Goal: Check status: Check status

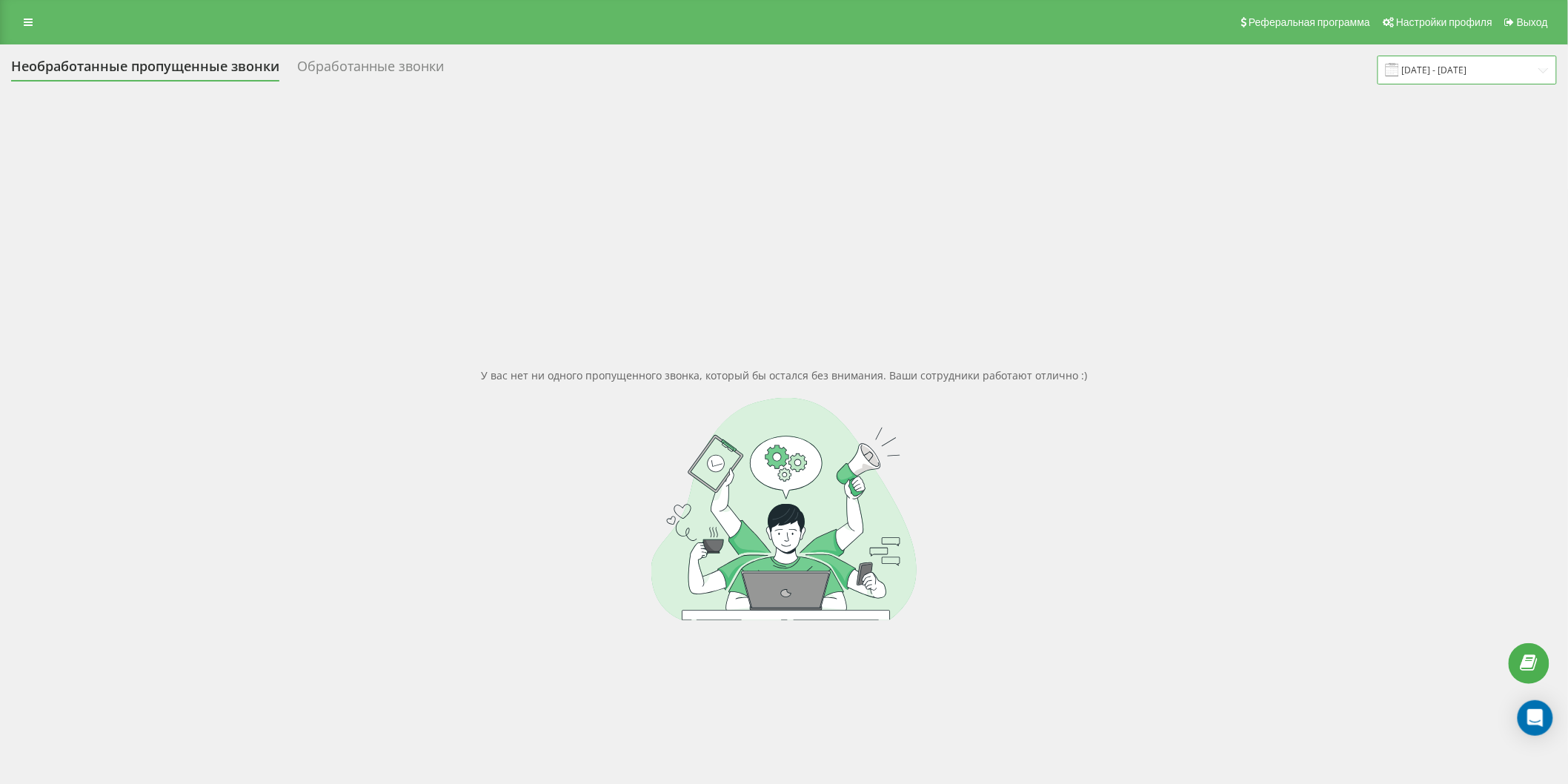
click at [1445, 68] on input "22.09.2025 - 22.09.2025" at bounding box center [1467, 70] width 179 height 28
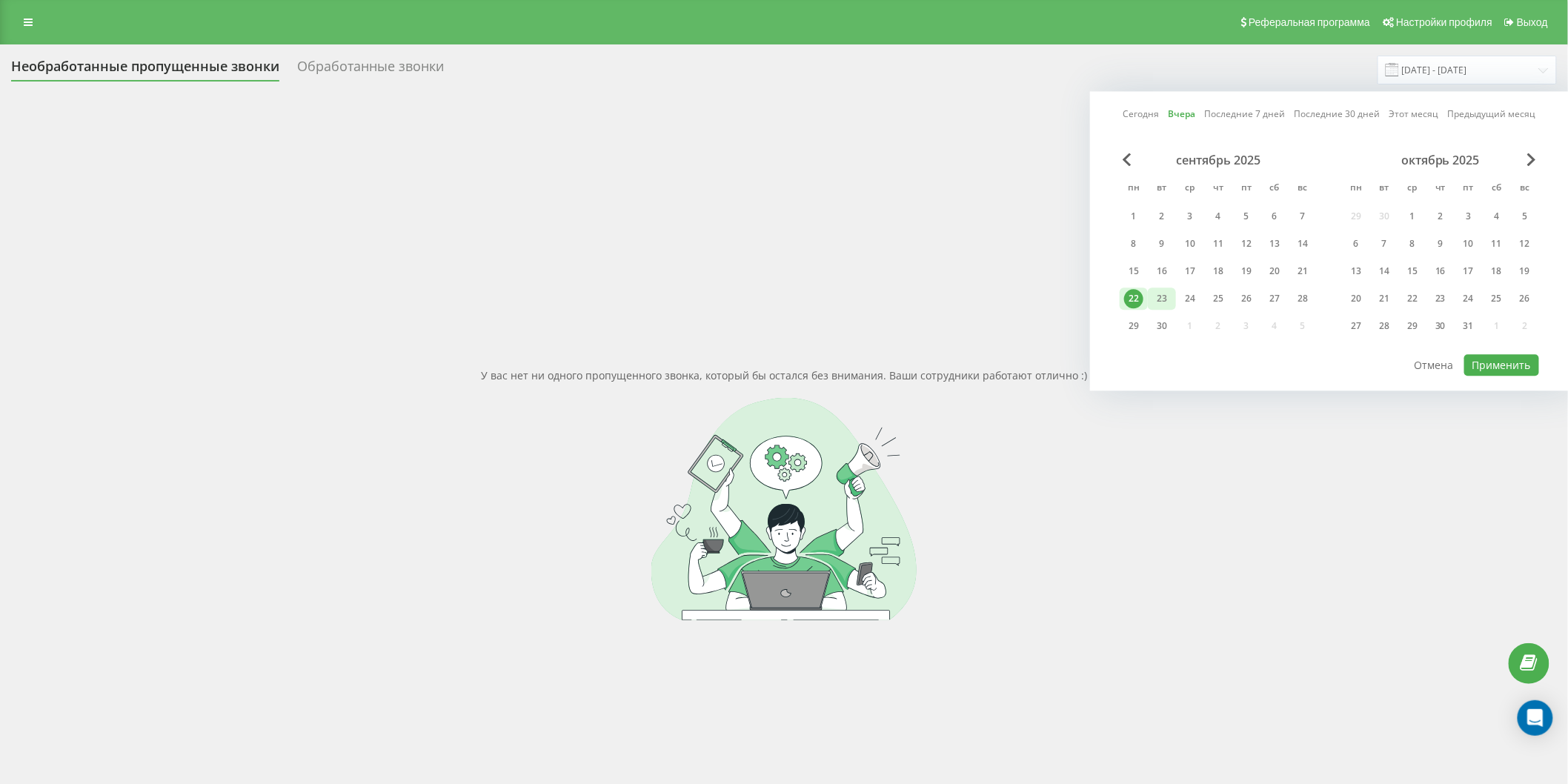
click at [1160, 301] on div "23" at bounding box center [1161, 299] width 19 height 19
click at [1516, 363] on button "Применить" at bounding box center [1501, 365] width 75 height 22
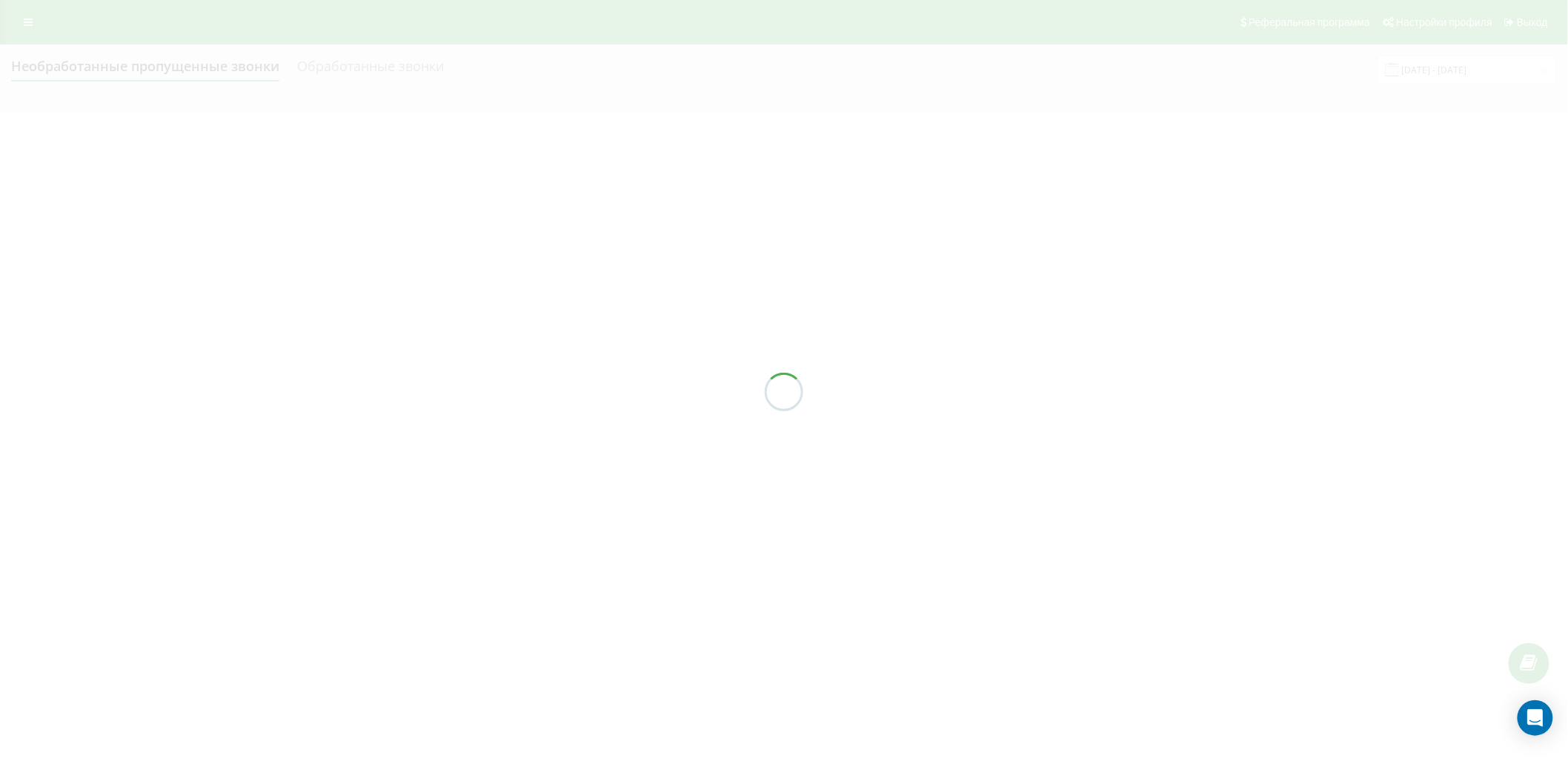
type input "[DATE] - [DATE]"
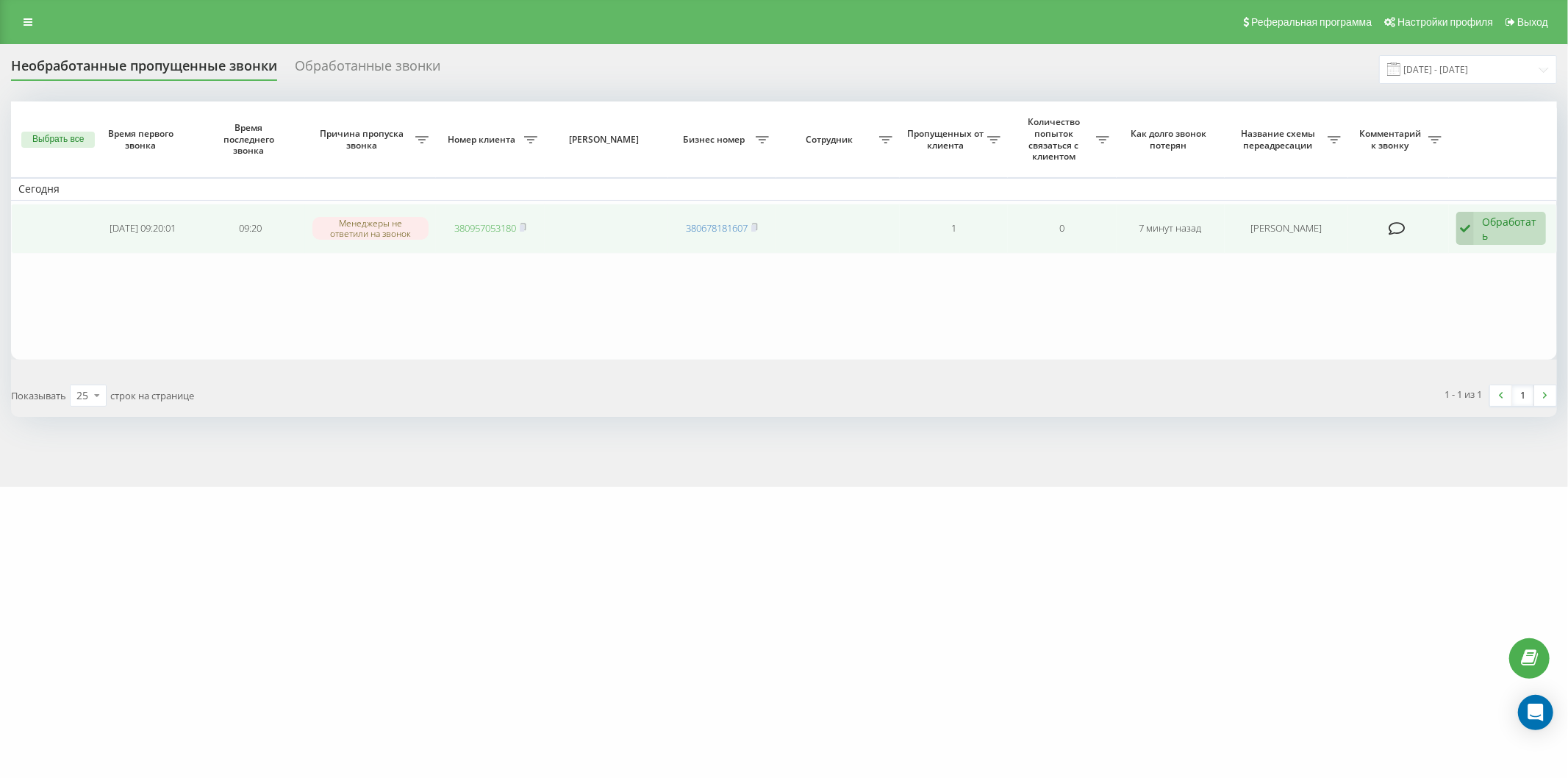
click at [497, 229] on link "380957053180" at bounding box center [485, 228] width 62 height 13
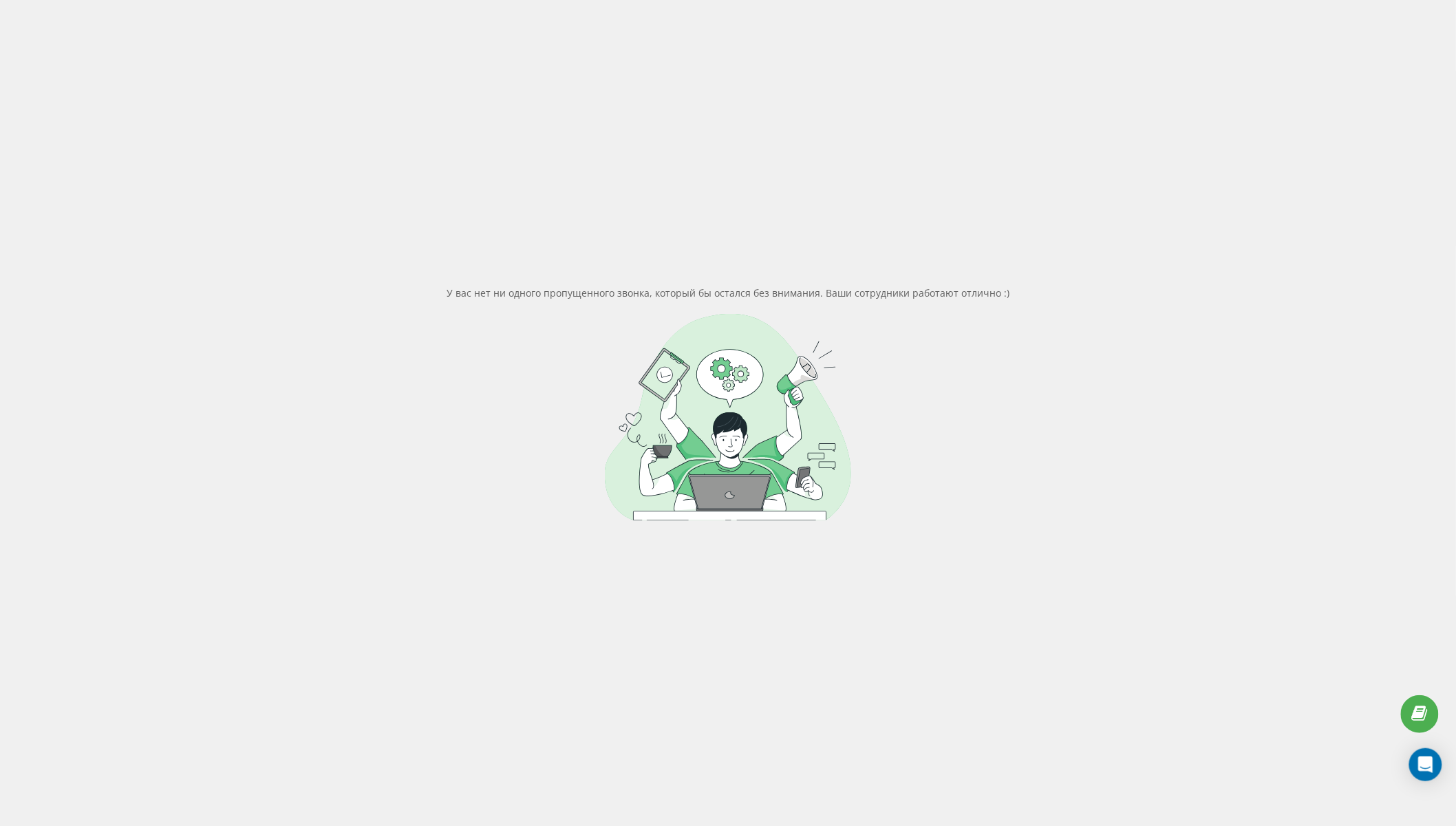
scroll to position [106, 0]
click at [796, 112] on div "У вас нет ни одного пропущенного звонка, который бы остался без внимания. Ваши …" at bounding box center [728, 402] width 1435 height 826
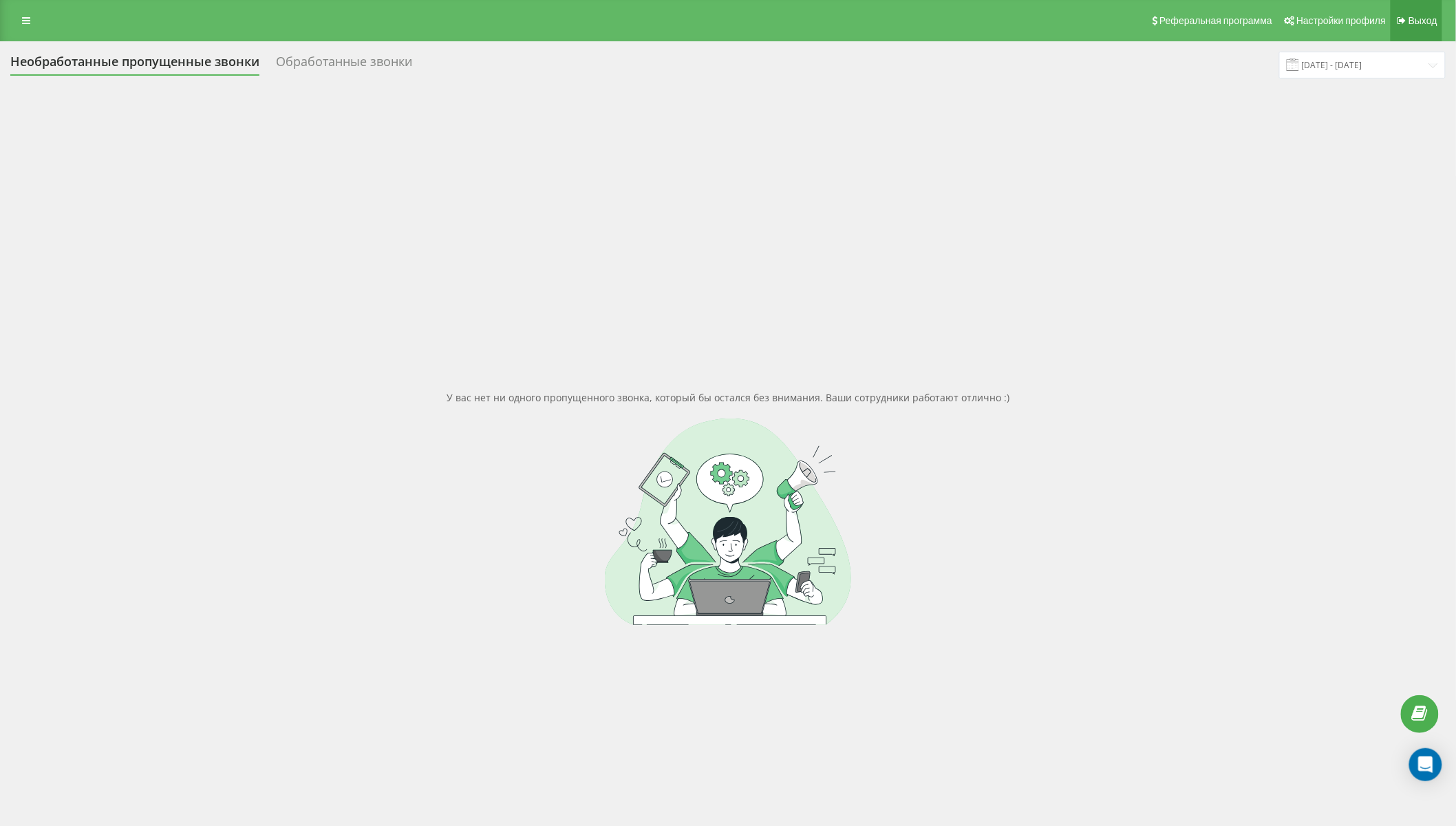
click at [1441, 11] on link "Выход" at bounding box center [1416, 20] width 52 height 41
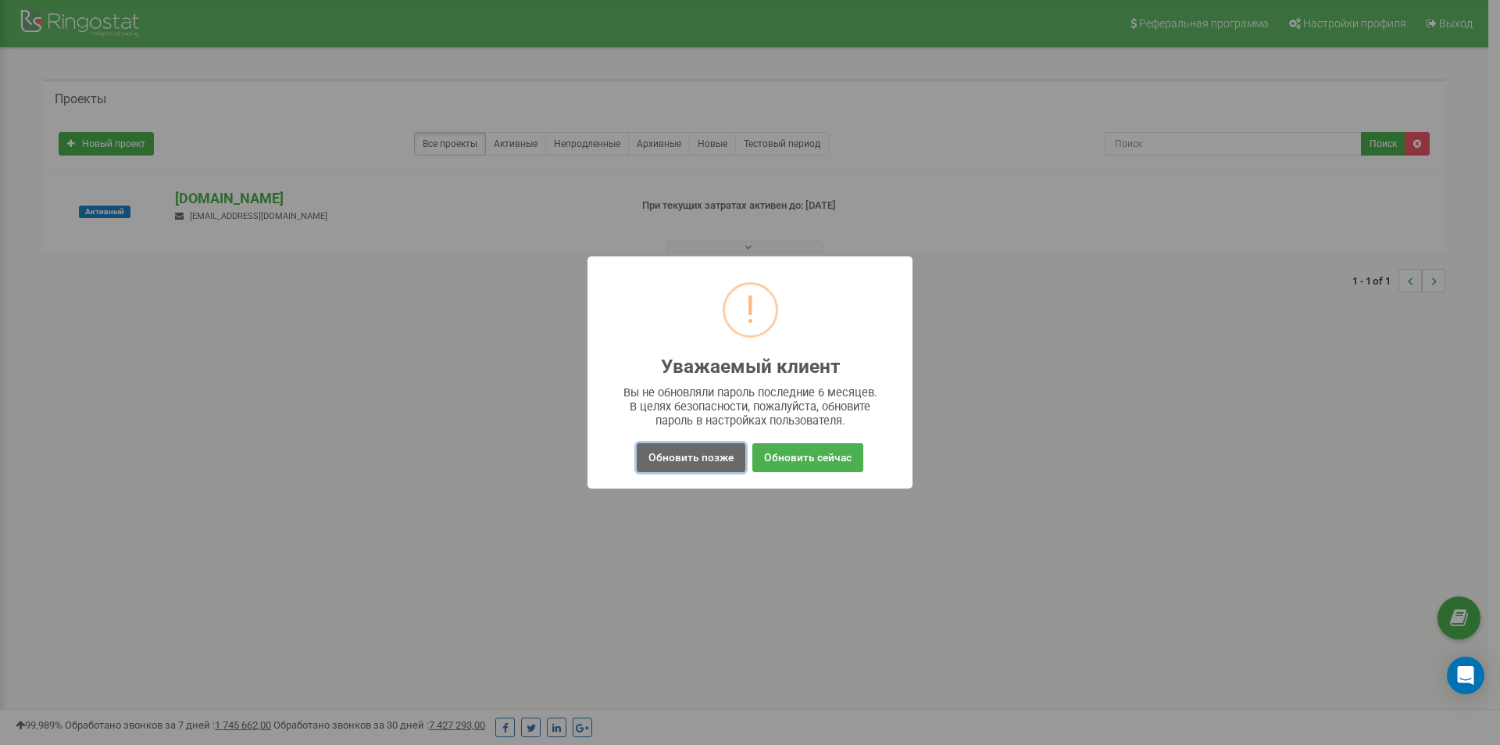
click at [709, 450] on button "Обновить позже" at bounding box center [691, 457] width 109 height 29
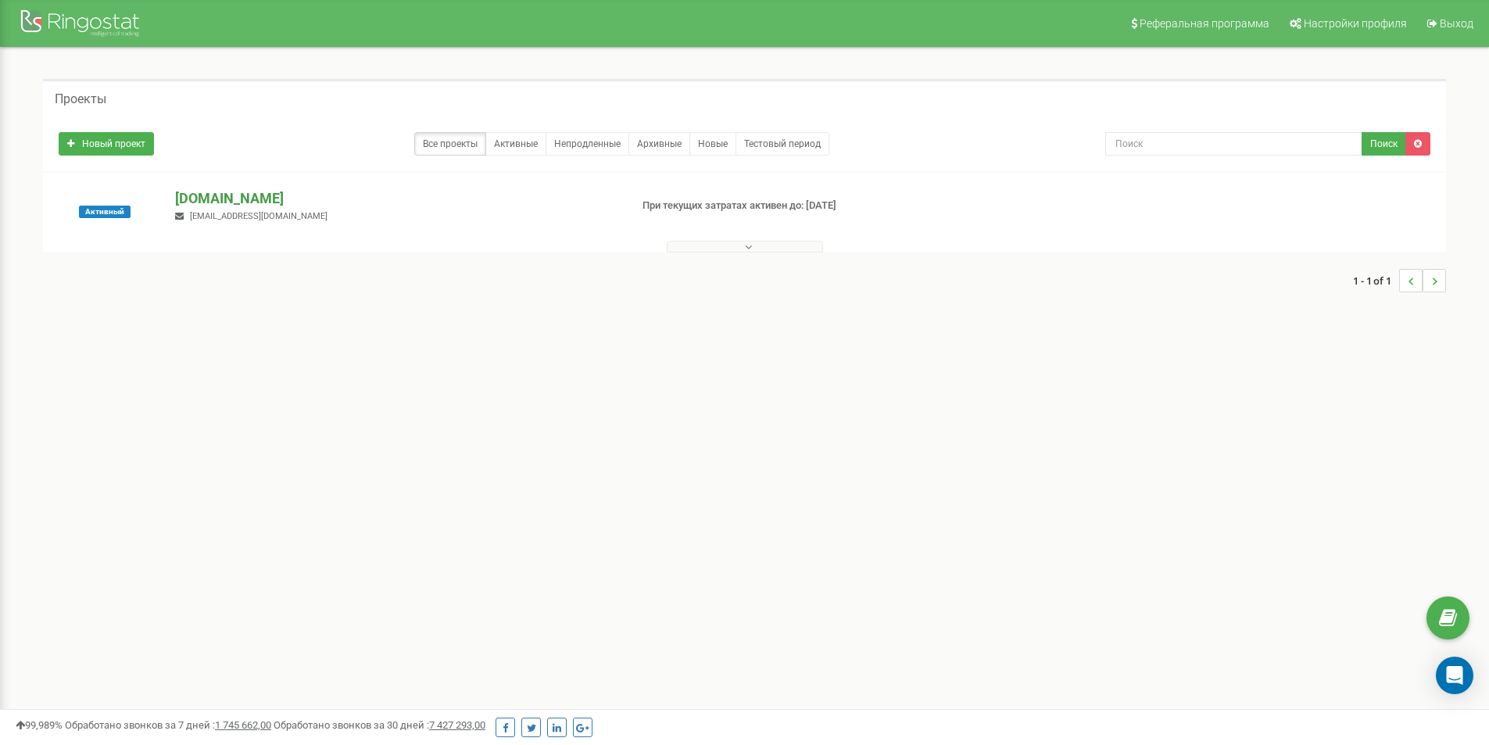
click at [209, 194] on p "[DOMAIN_NAME]" at bounding box center [396, 198] width 442 height 20
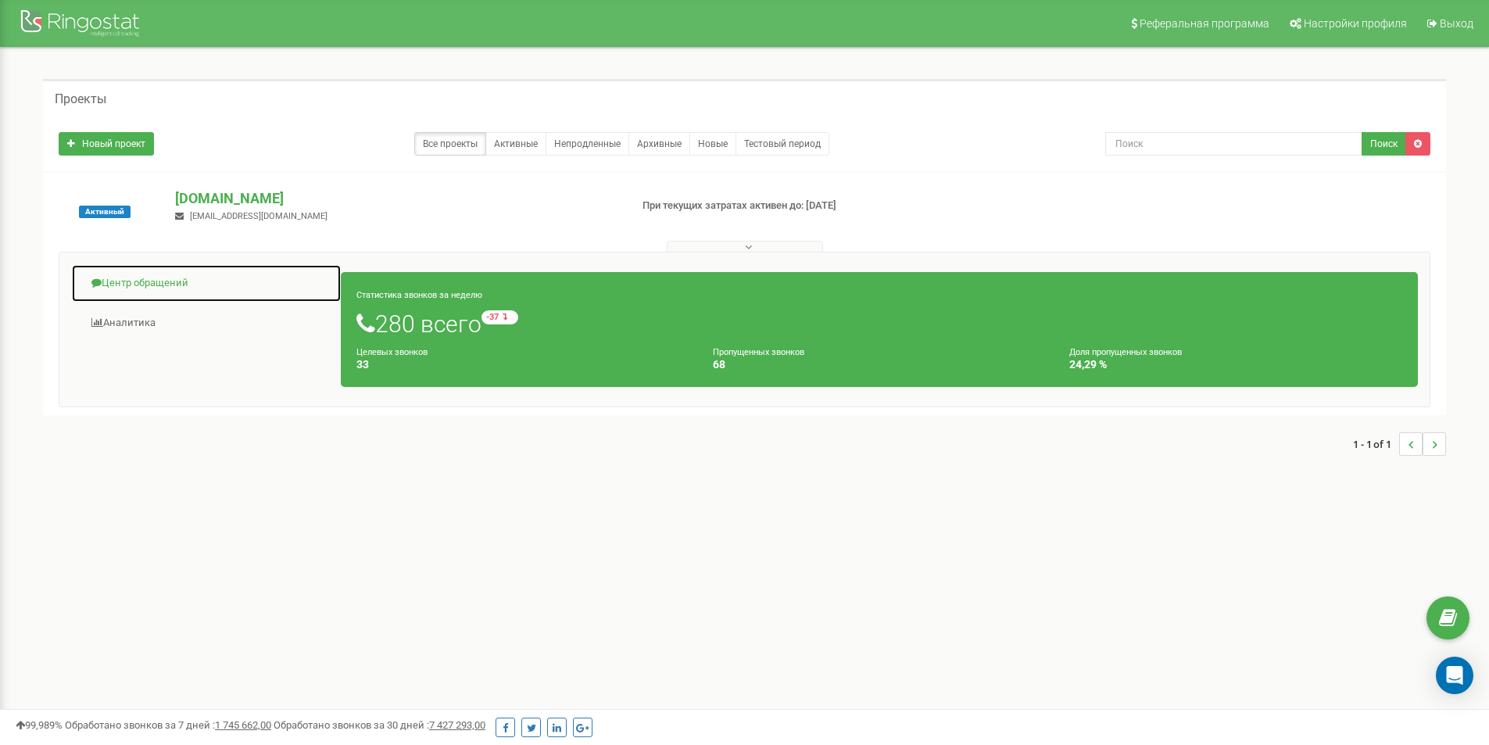
click at [131, 285] on link "Центр обращений" at bounding box center [206, 283] width 270 height 38
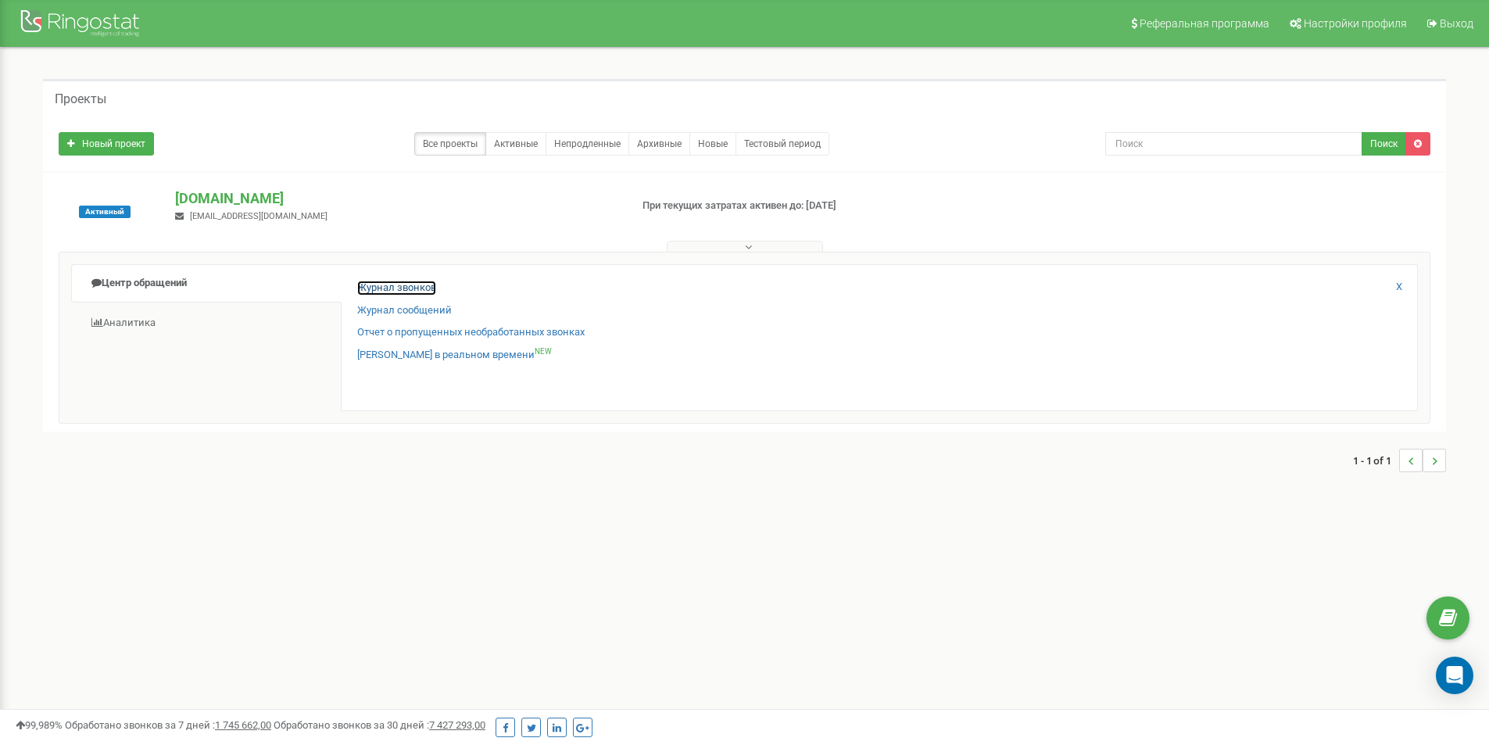
click at [378, 290] on link "Журнал звонков" at bounding box center [396, 288] width 79 height 15
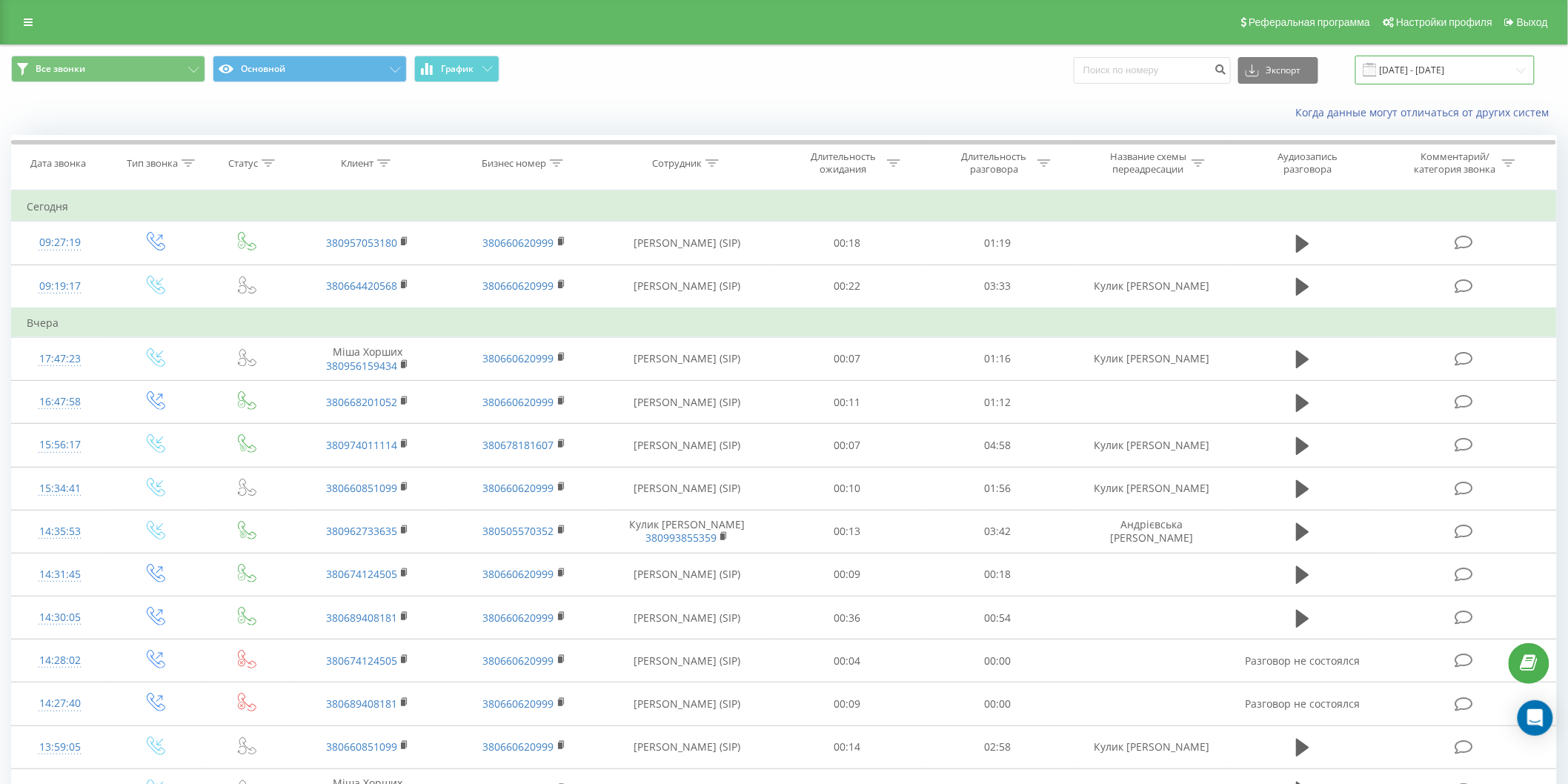
click at [1500, 60] on input "[DATE] - [DATE]" at bounding box center [1444, 70] width 179 height 28
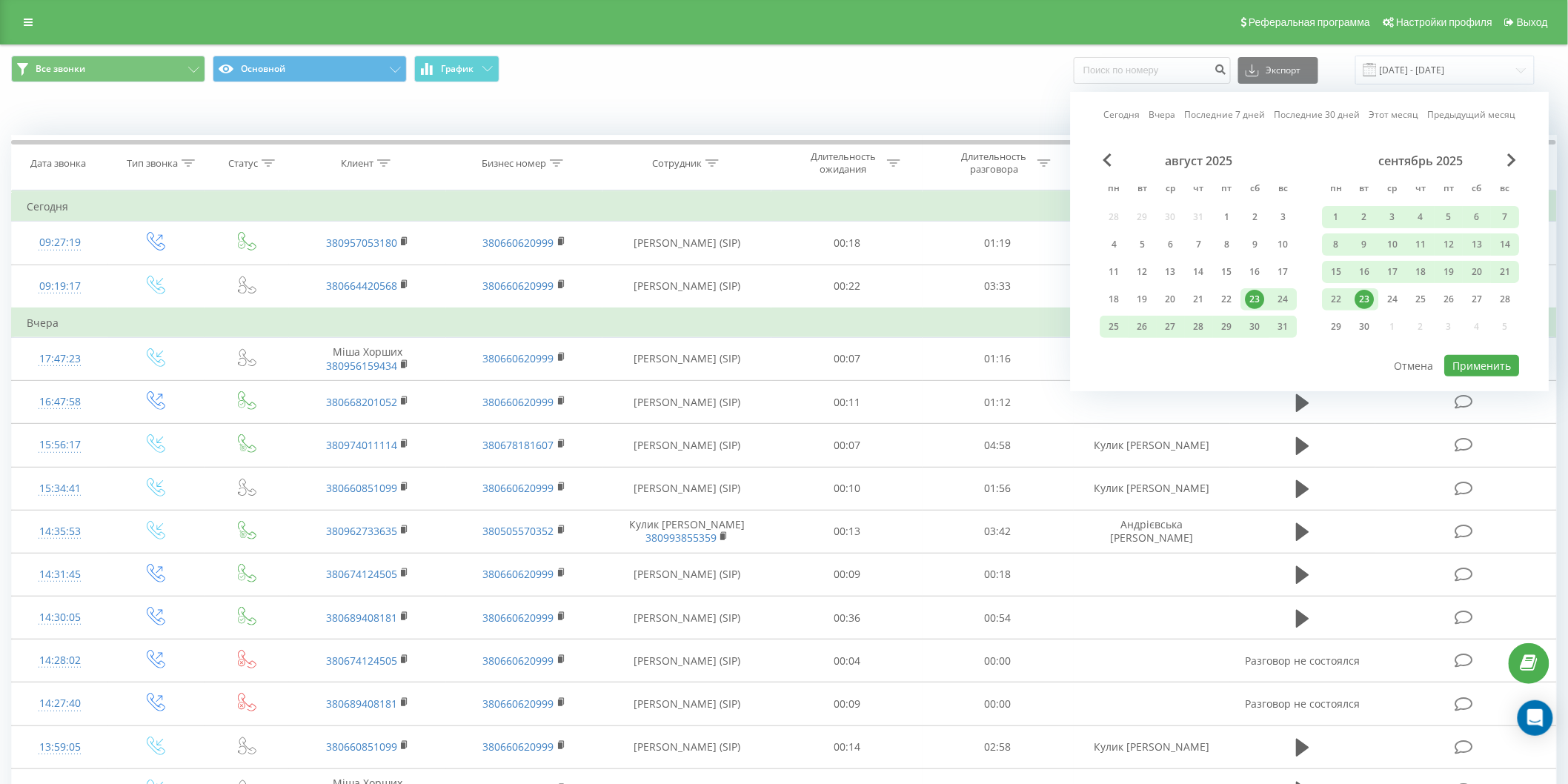
click at [1366, 292] on div "23" at bounding box center [1364, 300] width 19 height 19
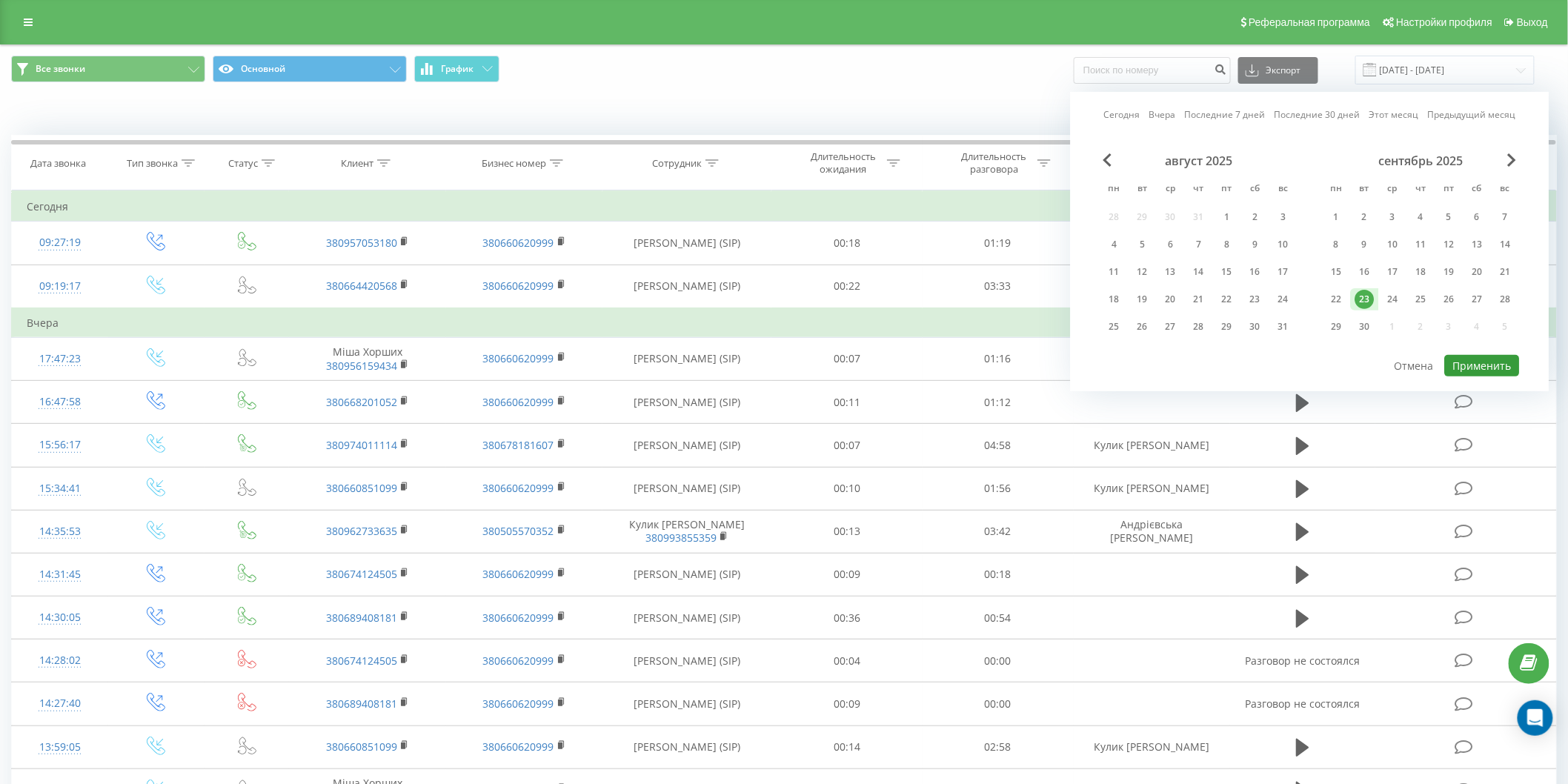
click at [1462, 366] on button "Применить" at bounding box center [1482, 365] width 75 height 22
type input "23.09.2025 - 23.09.2025"
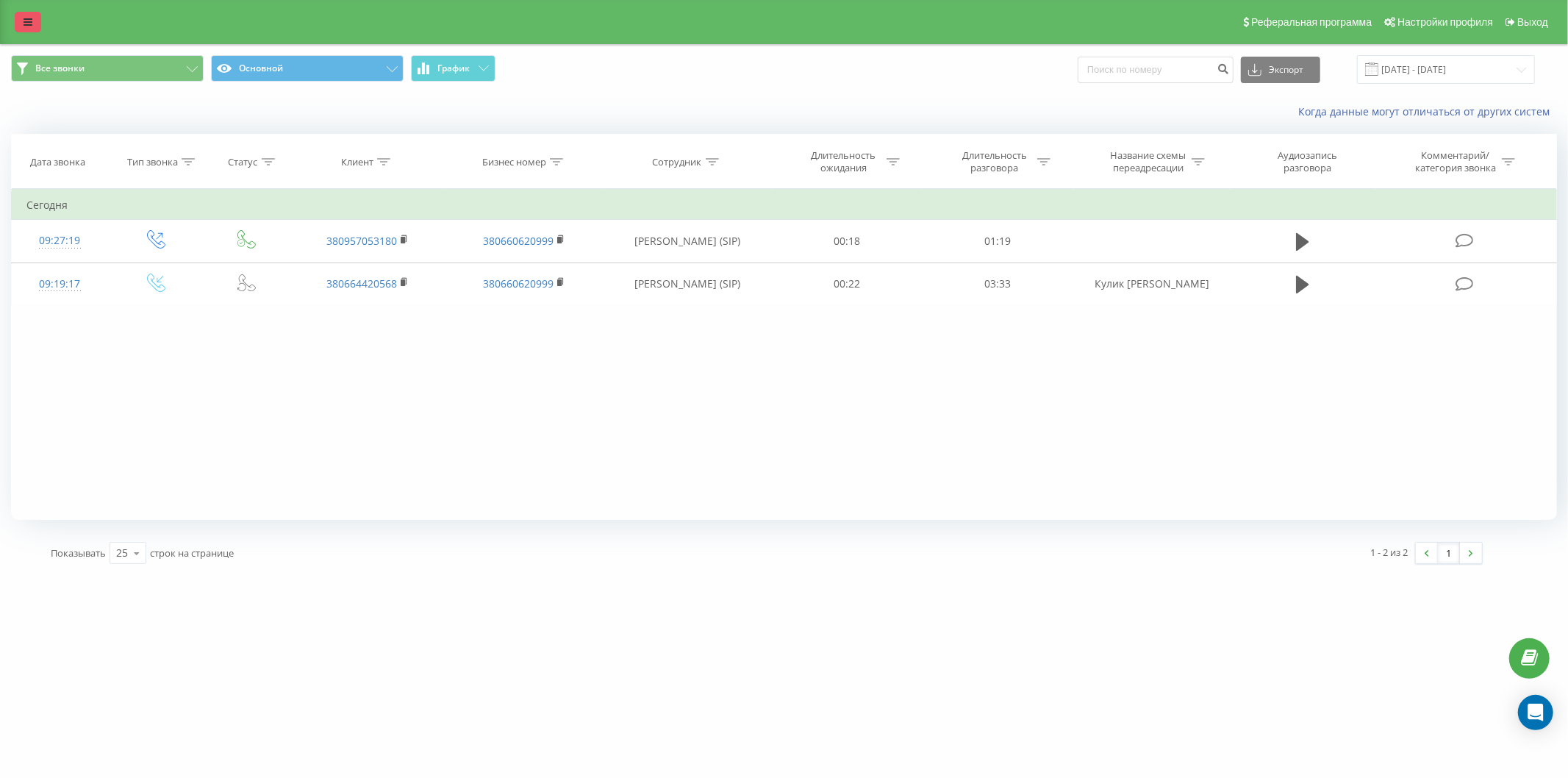
click at [24, 25] on icon at bounding box center [27, 22] width 8 height 10
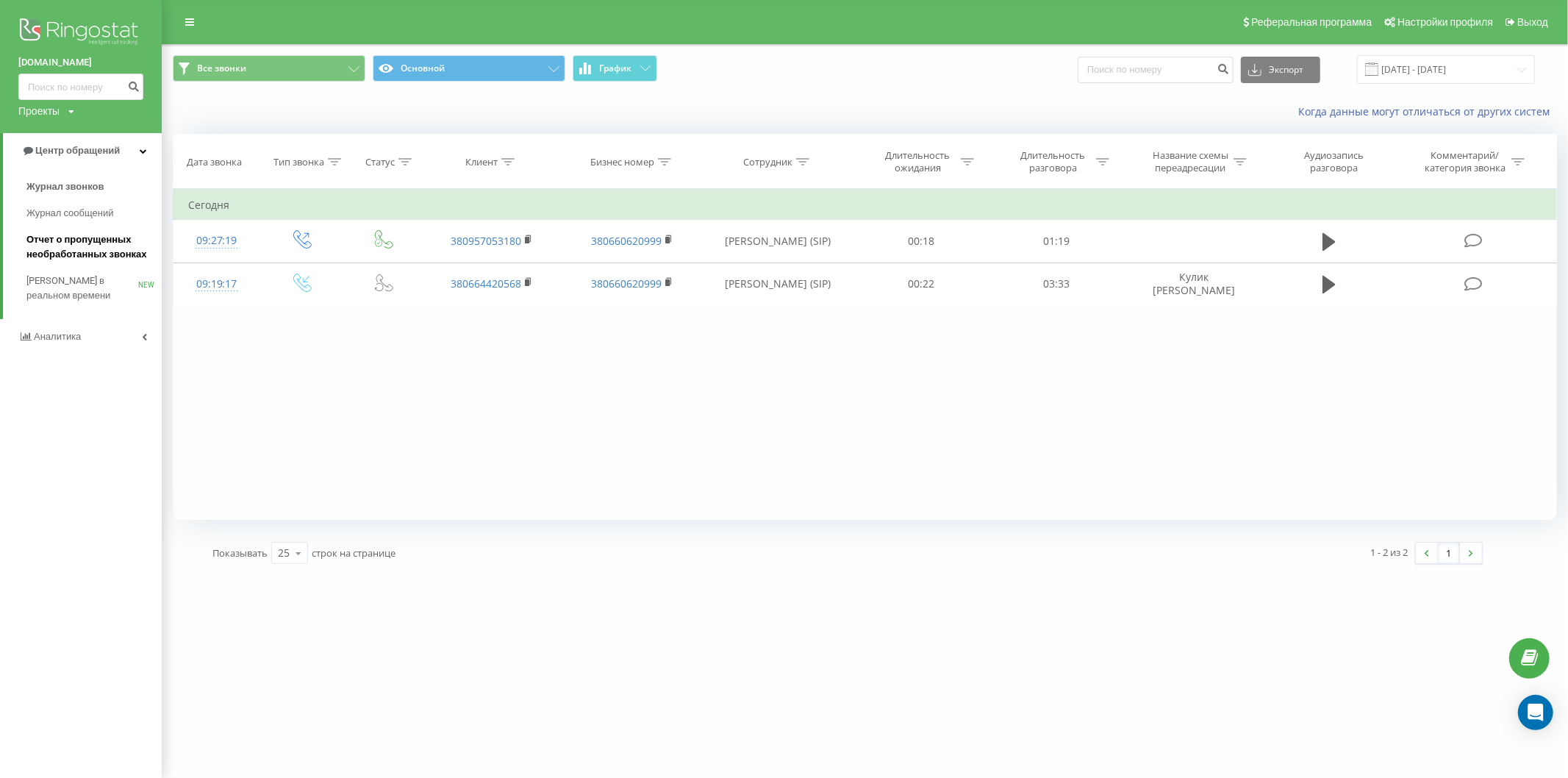
click at [89, 244] on span "Отчет о пропущенных необработанных звонках" at bounding box center [90, 246] width 128 height 29
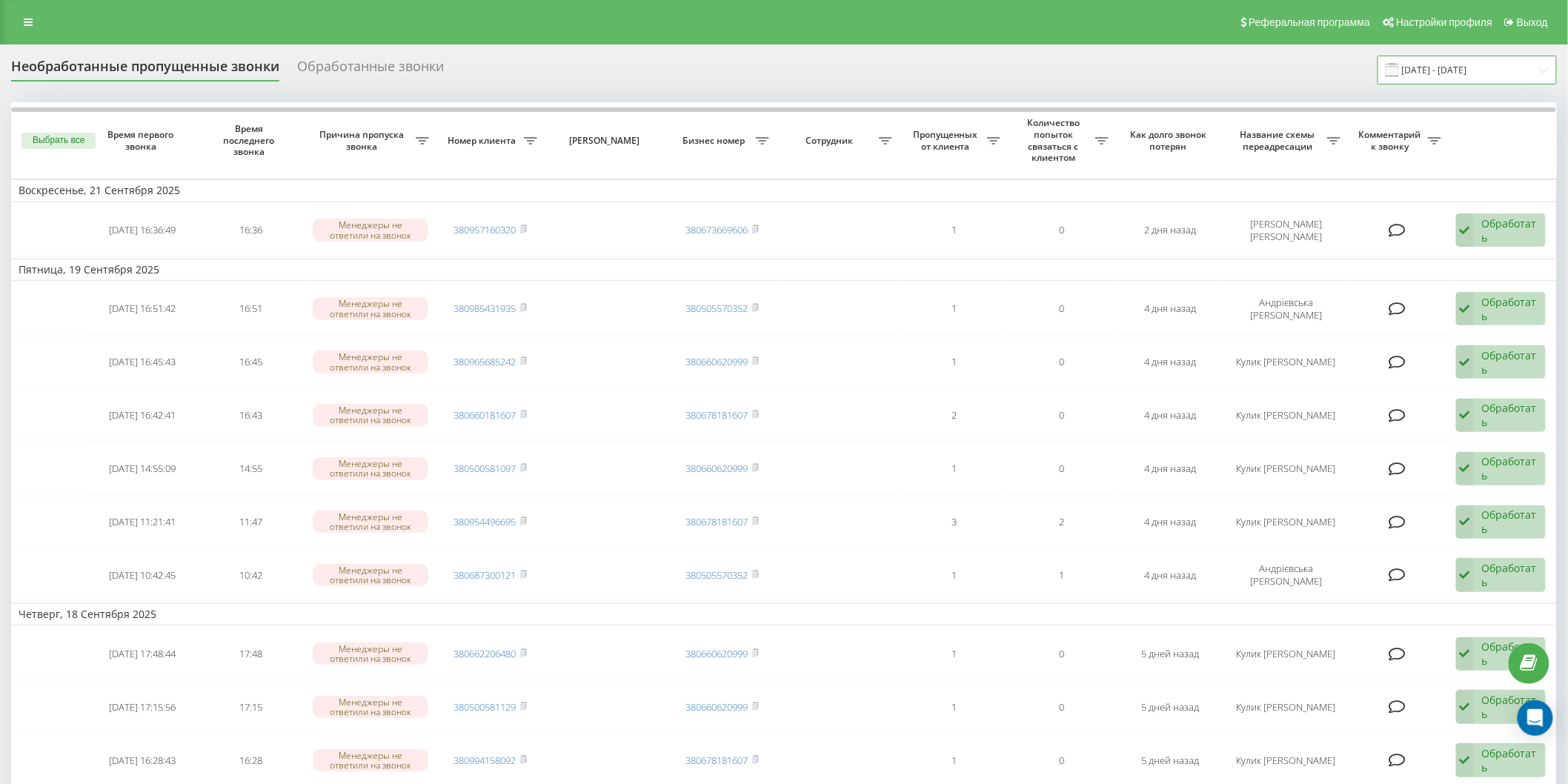
click at [1504, 63] on input "23.08.2025 - 23.09.2025" at bounding box center [1467, 70] width 179 height 28
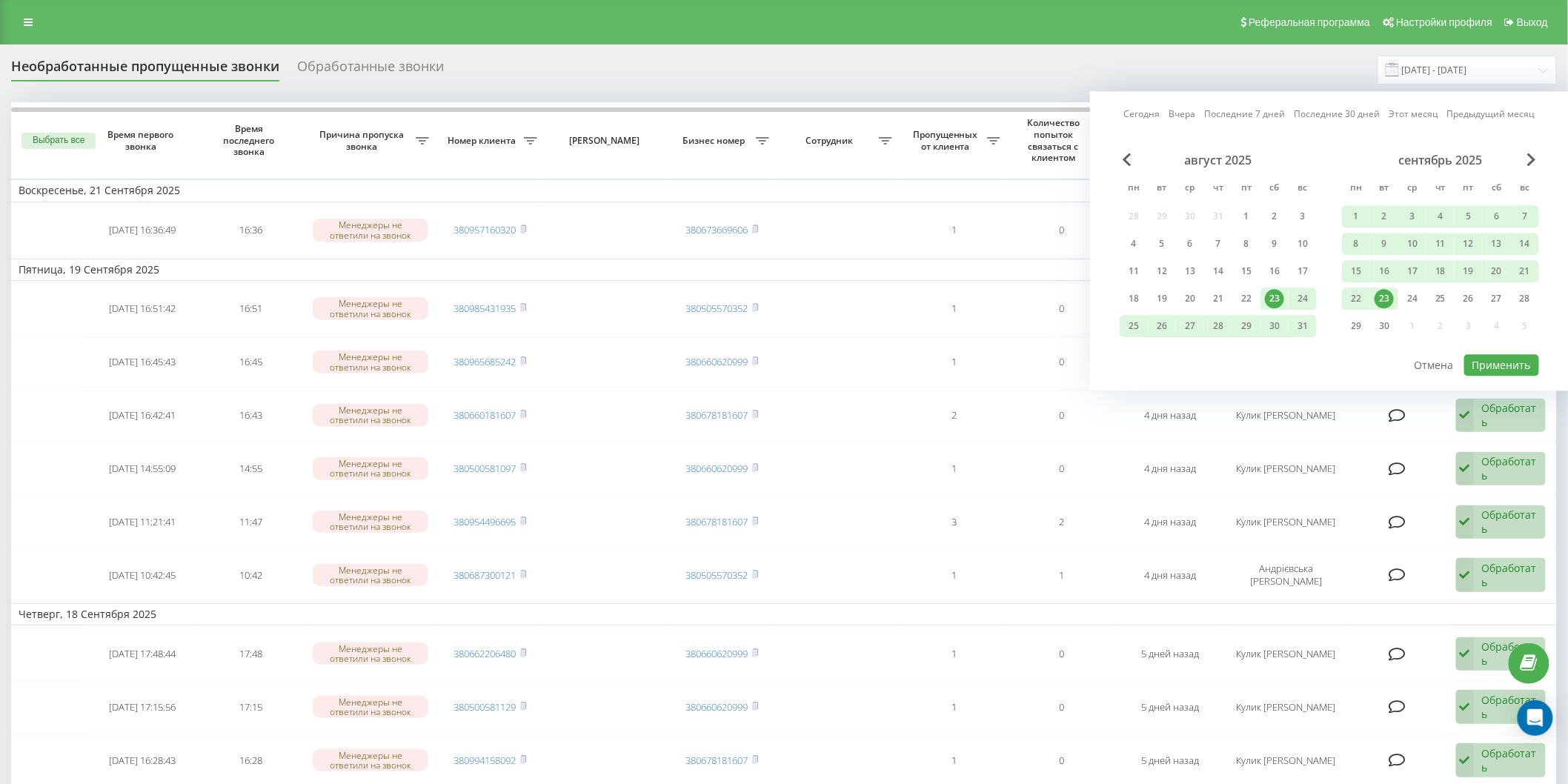
click at [1384, 301] on div "23" at bounding box center [1384, 299] width 19 height 19
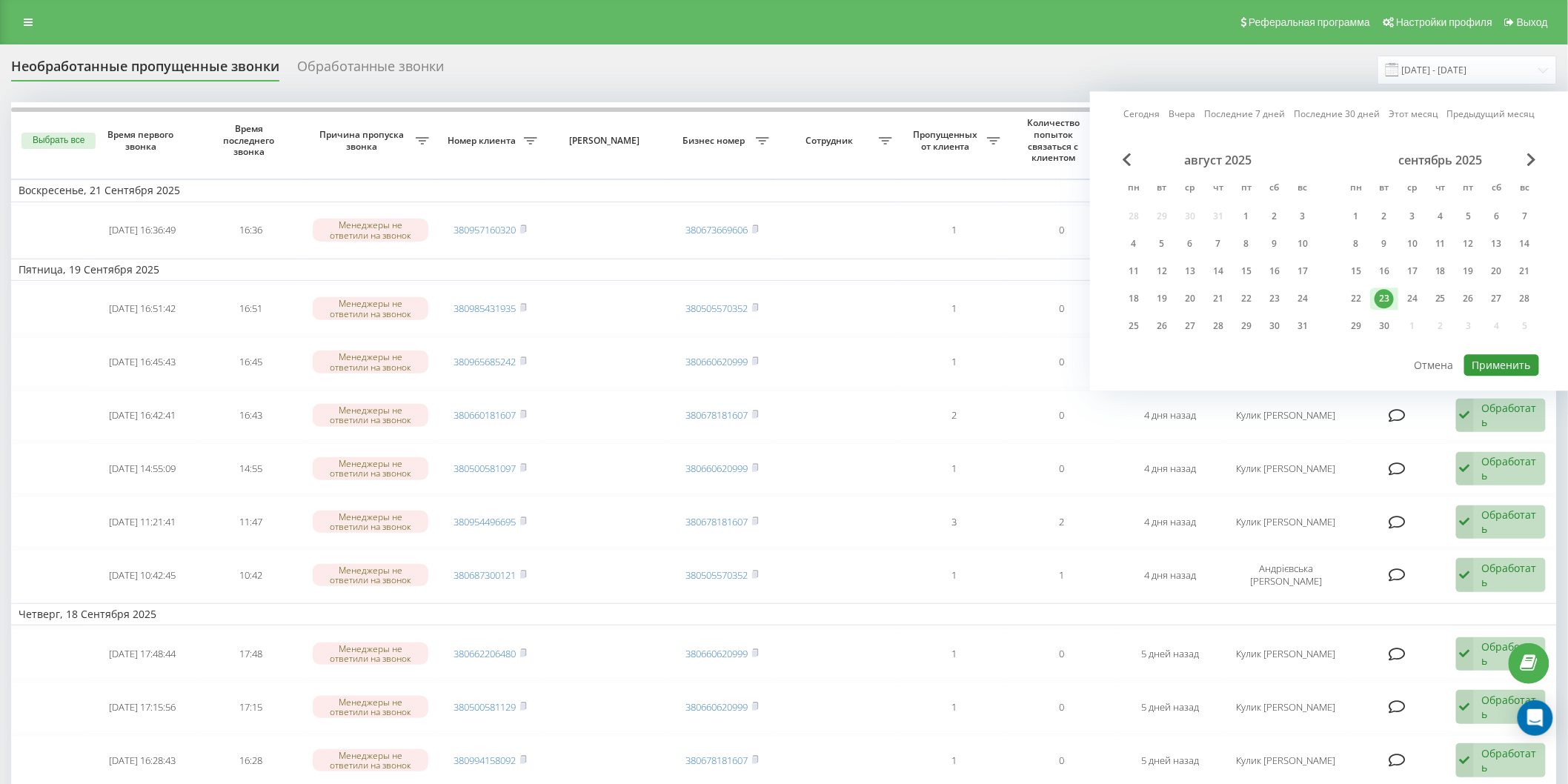
click at [1492, 358] on button "Применить" at bounding box center [1501, 365] width 75 height 22
type input "23.09.2025 - 23.09.2025"
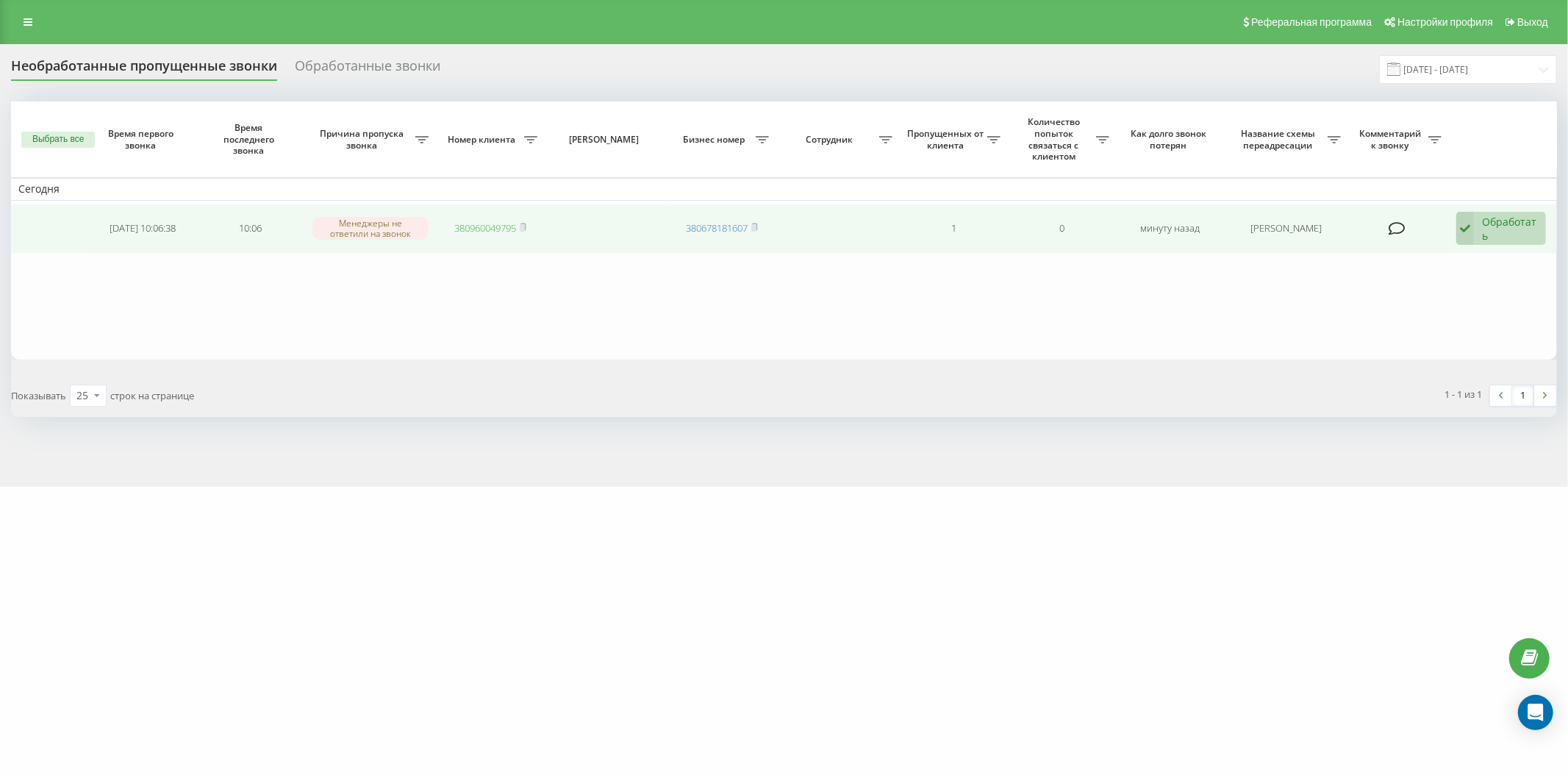
click at [459, 229] on link "380960049795" at bounding box center [485, 228] width 62 height 13
